Goal: Task Accomplishment & Management: Use online tool/utility

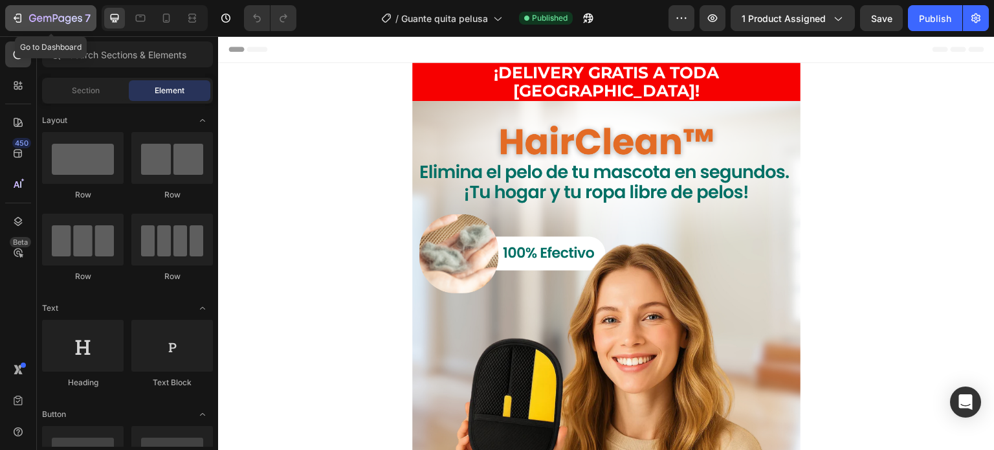
click at [17, 17] on icon "button" at bounding box center [17, 18] width 13 height 13
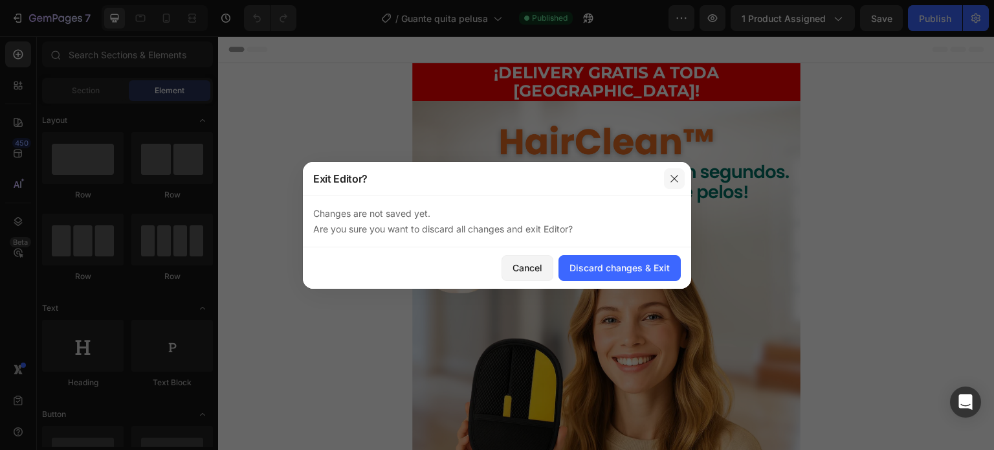
click at [676, 184] on button "button" at bounding box center [674, 178] width 21 height 21
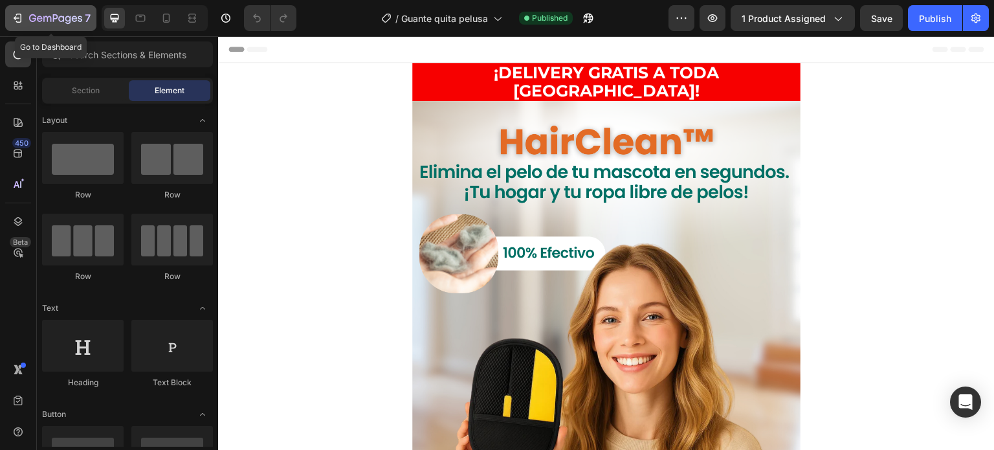
click at [51, 21] on icon "button" at bounding box center [47, 19] width 8 height 6
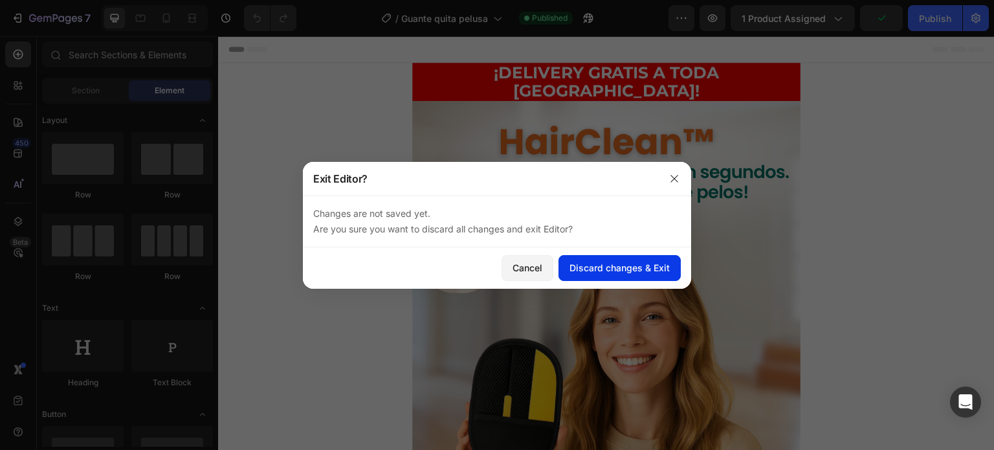
click at [616, 276] on button "Discard changes & Exit" at bounding box center [619, 268] width 122 height 26
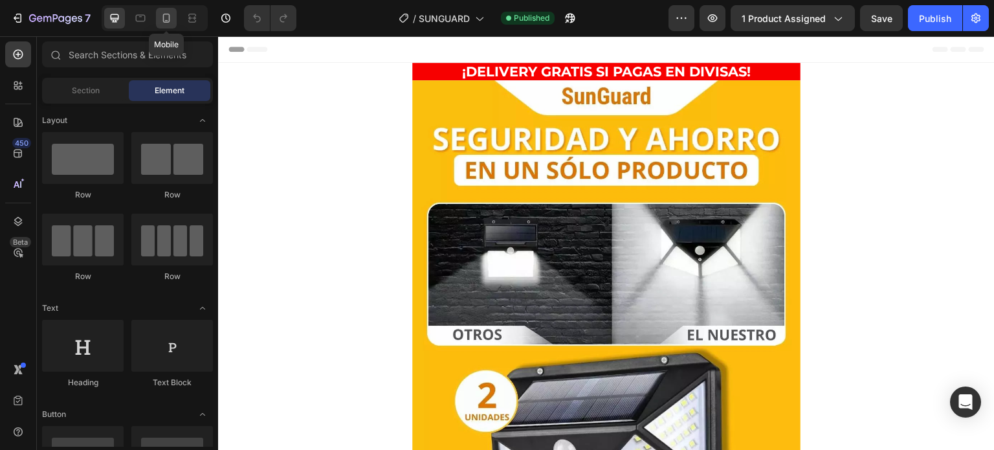
click at [166, 19] on icon at bounding box center [166, 18] width 13 height 13
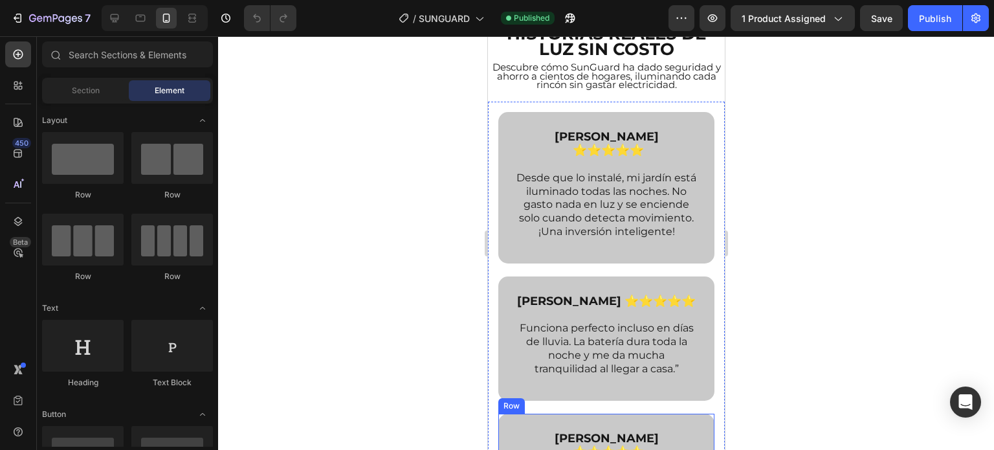
scroll to position [3022, 0]
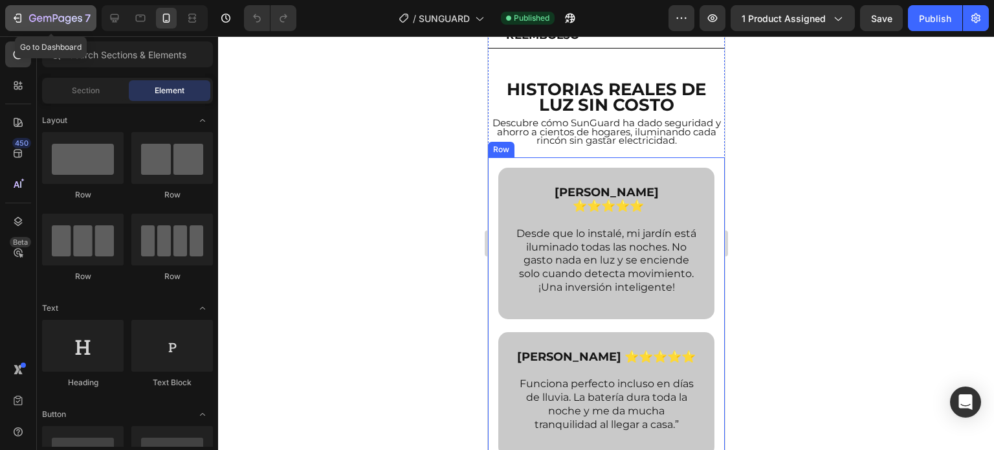
click at [39, 17] on icon "button" at bounding box center [55, 19] width 53 height 11
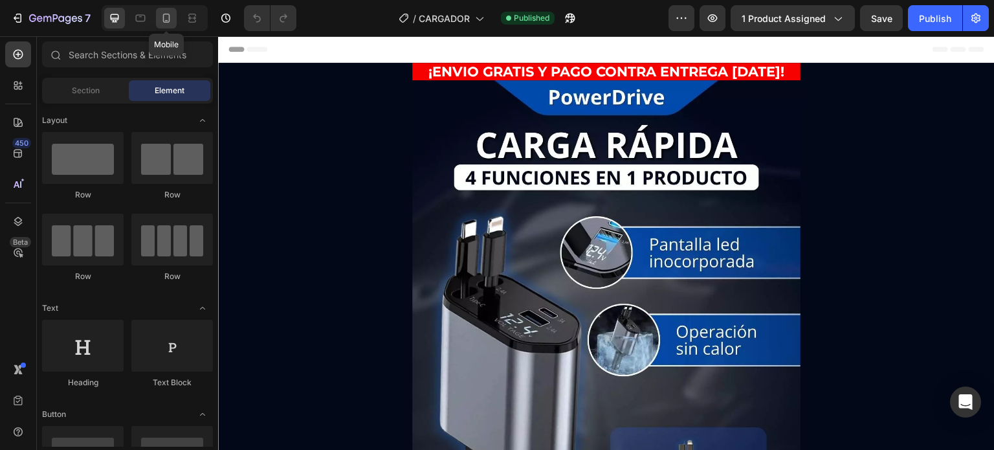
drag, startPoint x: 168, startPoint y: 23, endPoint x: 92, endPoint y: 124, distance: 126.1
click at [168, 23] on icon at bounding box center [166, 18] width 13 height 13
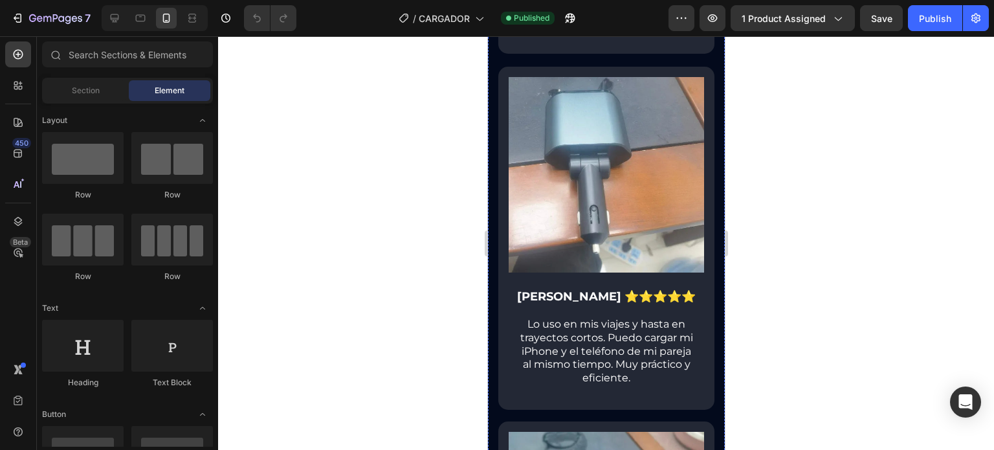
scroll to position [3042, 0]
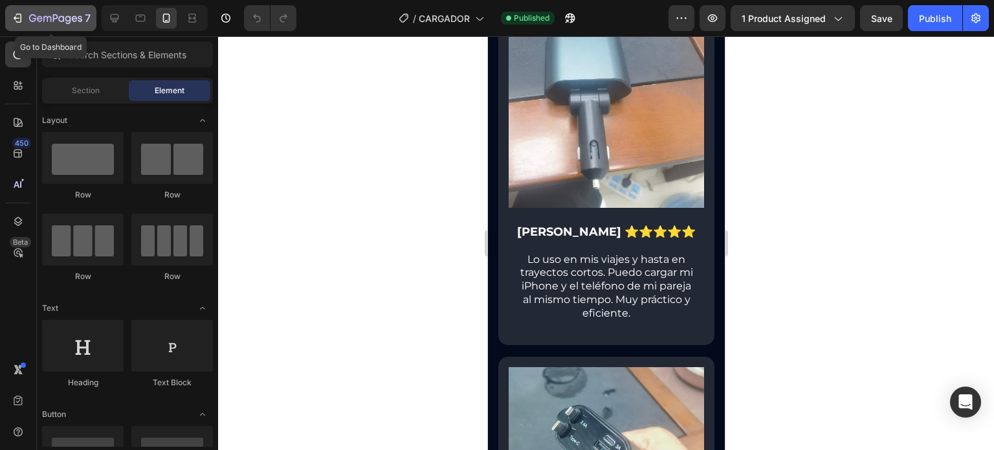
click at [34, 14] on icon "button" at bounding box center [55, 19] width 53 height 11
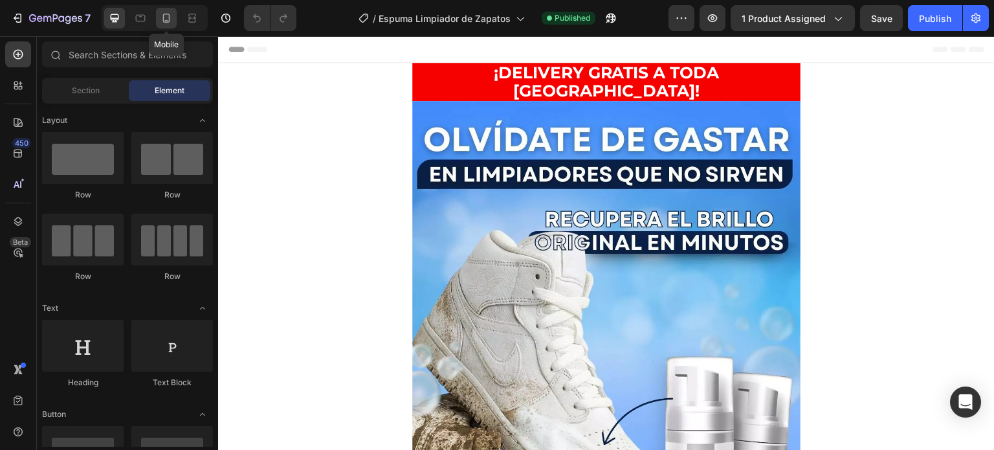
click at [158, 14] on div at bounding box center [166, 18] width 21 height 21
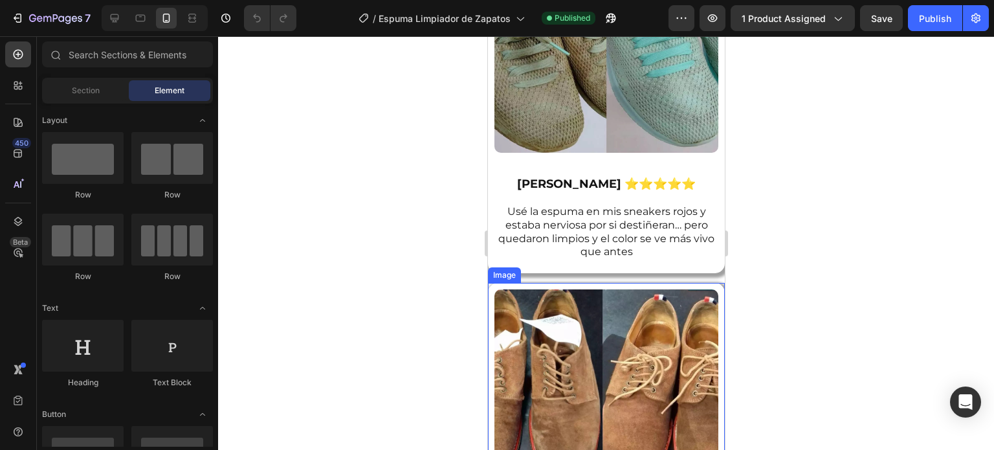
scroll to position [3559, 0]
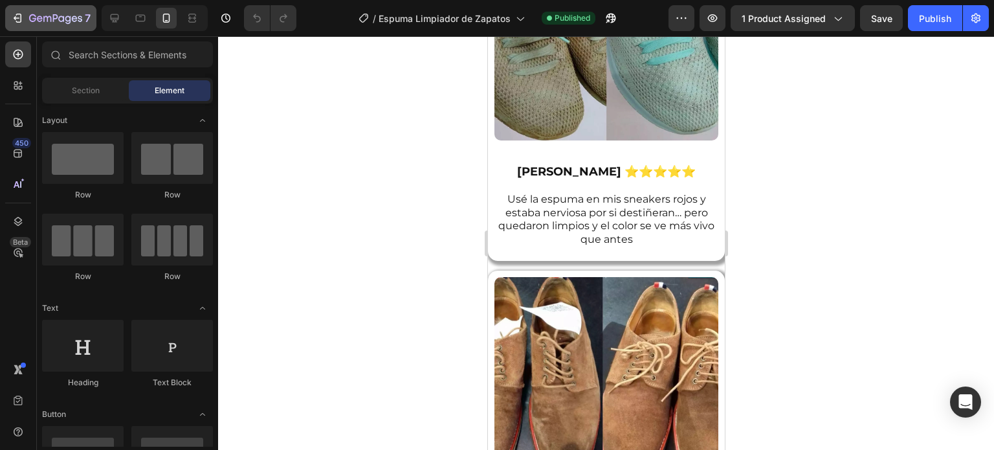
click at [63, 27] on button "7" at bounding box center [50, 18] width 91 height 26
